Goal: Check status: Check status

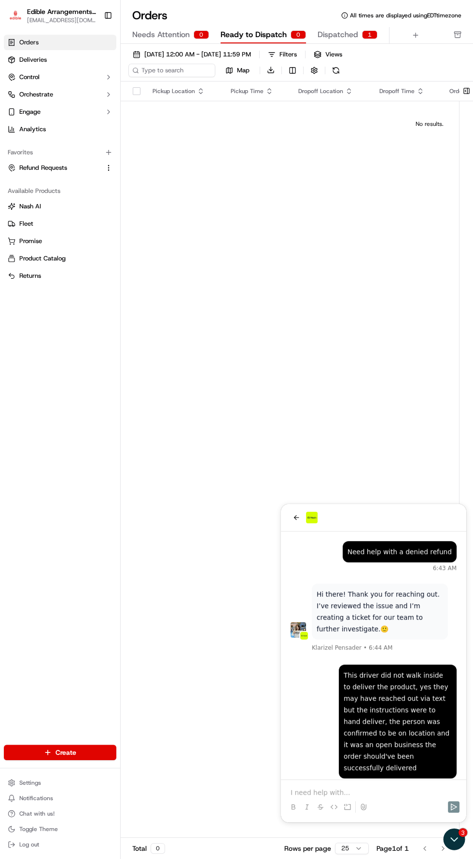
scroll to position [1902, 0]
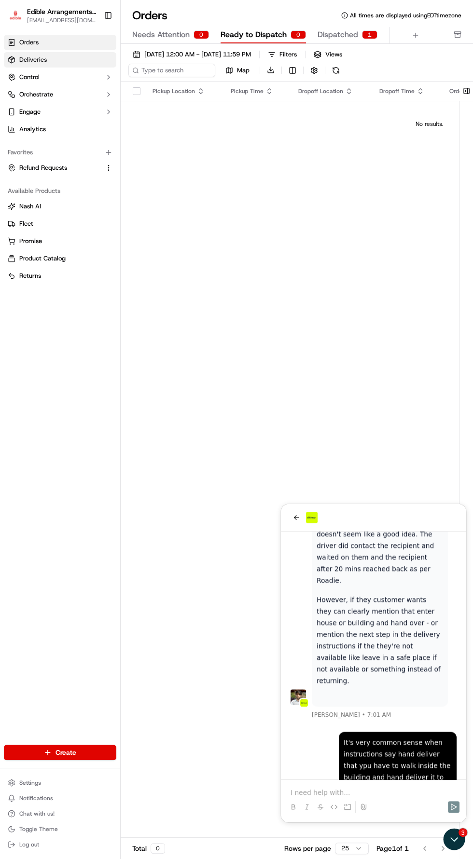
click at [33, 60] on span "Deliveries" at bounding box center [33, 59] width 28 height 9
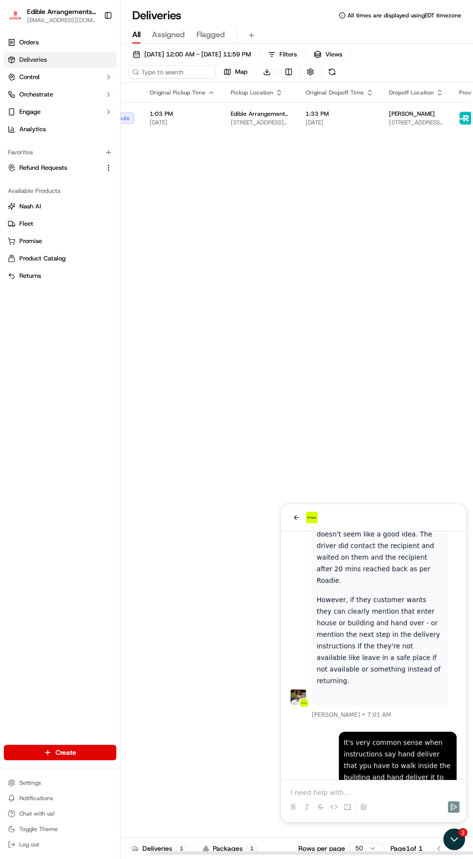
scroll to position [0, 113]
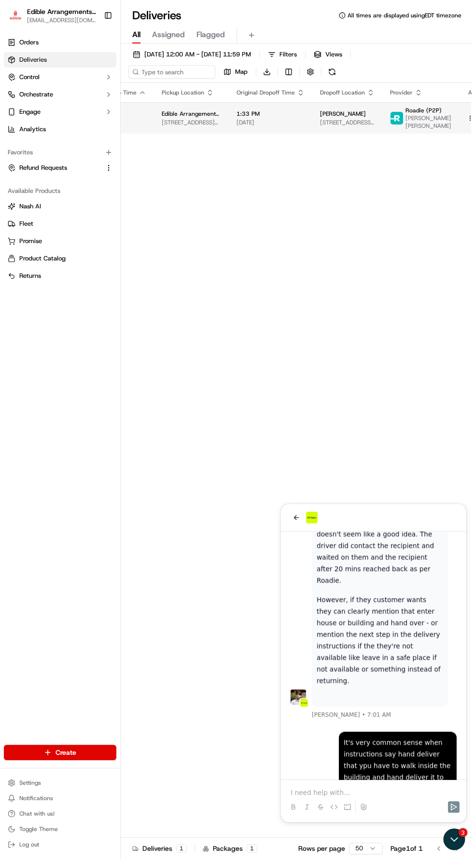
click at [289, 113] on span "1:33 PM" at bounding box center [270, 114] width 68 height 8
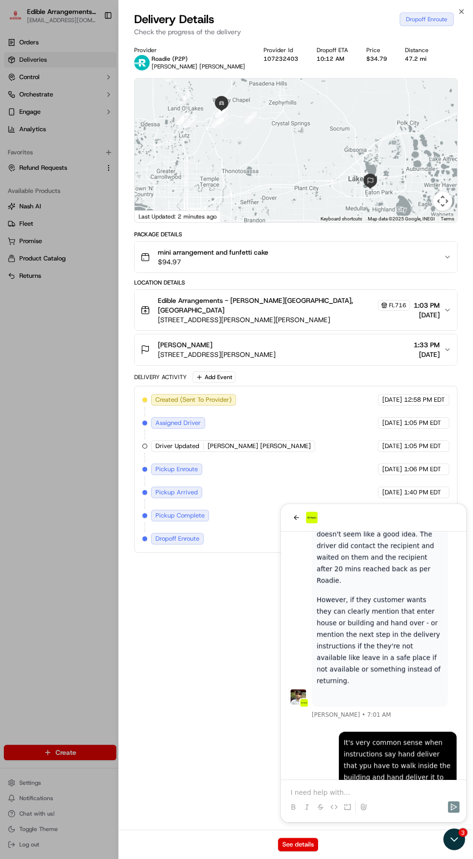
click at [369, 340] on div "[PERSON_NAME] [STREET_ADDRESS][PERSON_NAME] 1:33 PM [DATE]" at bounding box center [291, 349] width 303 height 19
